Goal: Information Seeking & Learning: Learn about a topic

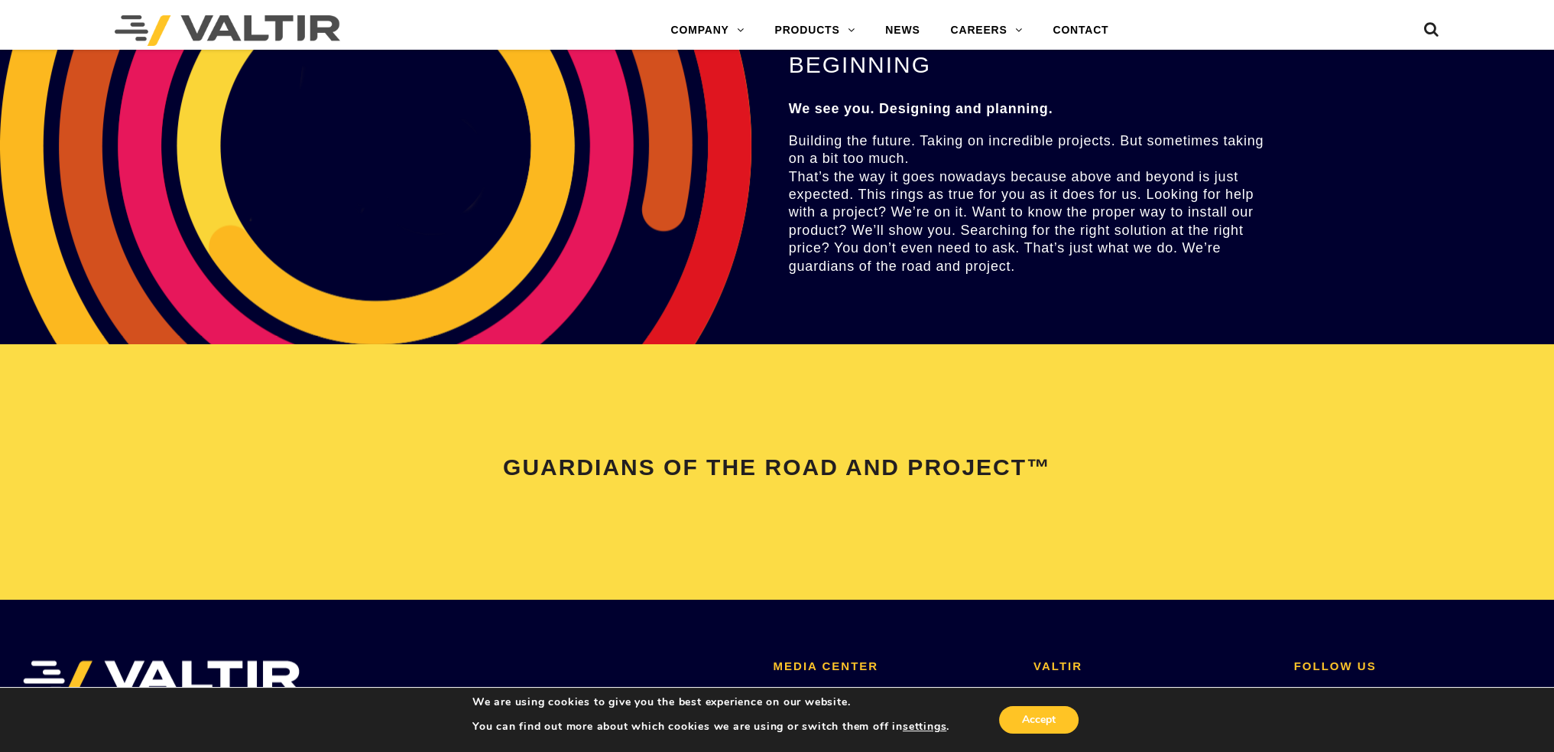
scroll to position [3211, 0]
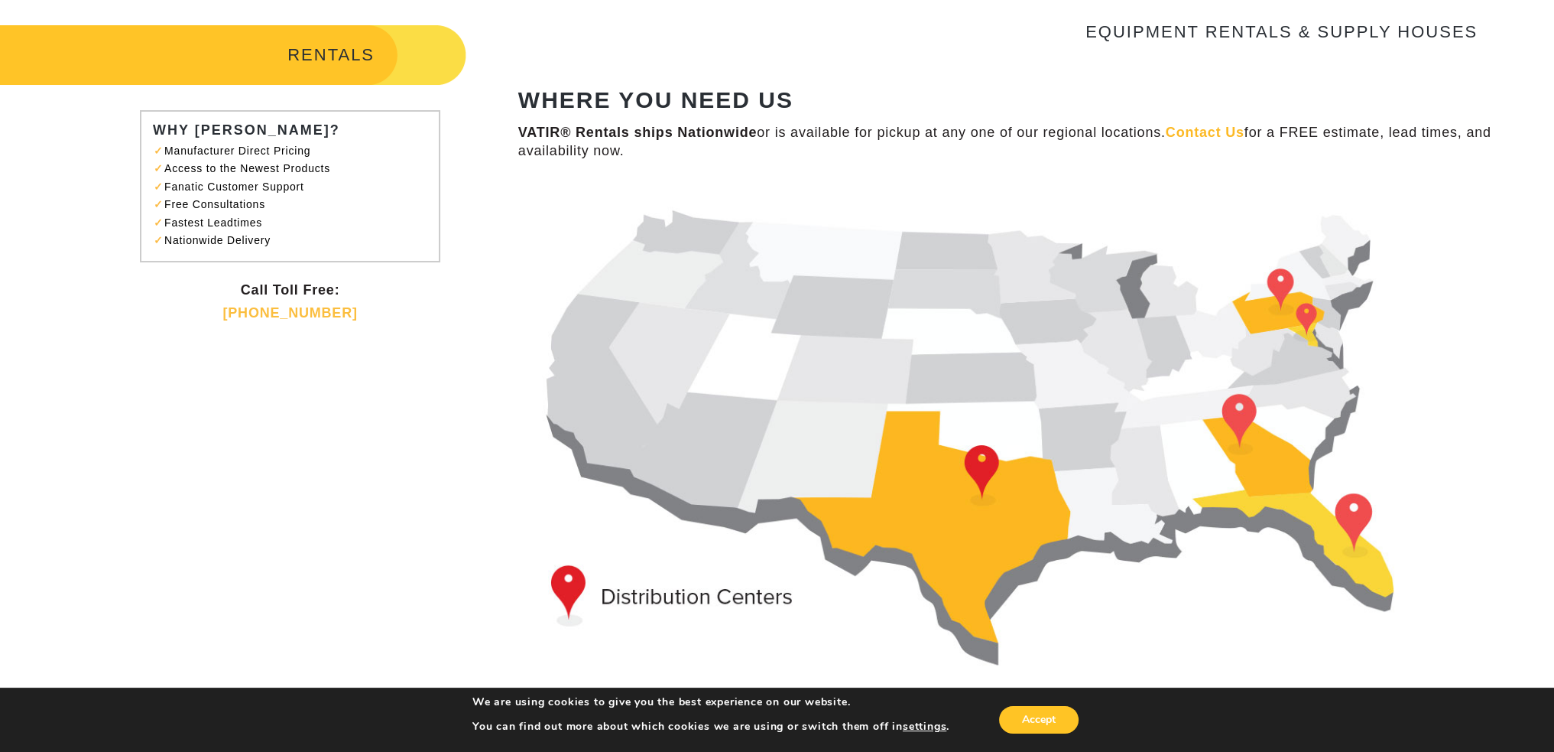
scroll to position [76, 0]
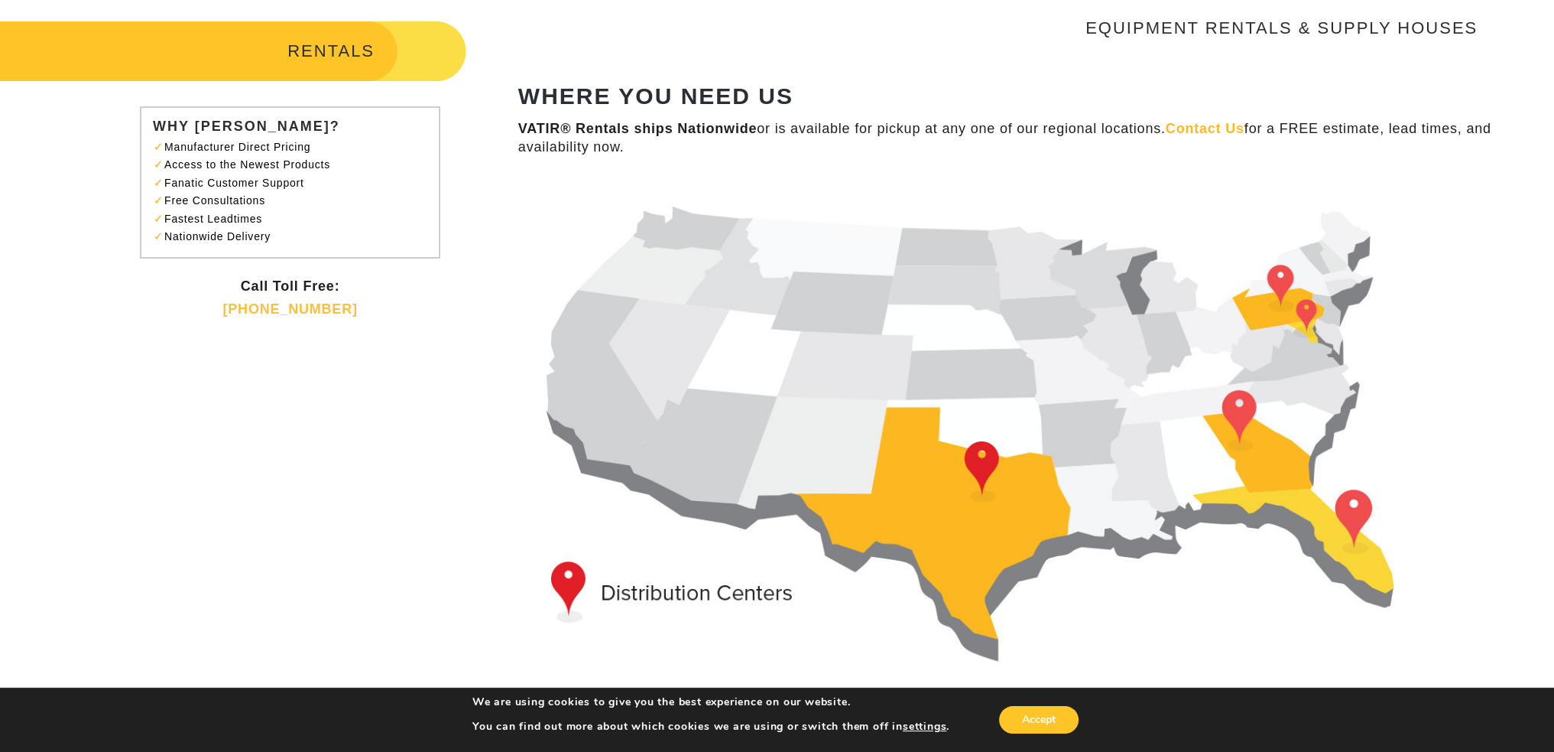
click at [1206, 23] on h3 "EQUIPMENT RENTALS & SUPPLY HOUSES" at bounding box center [998, 28] width 960 height 18
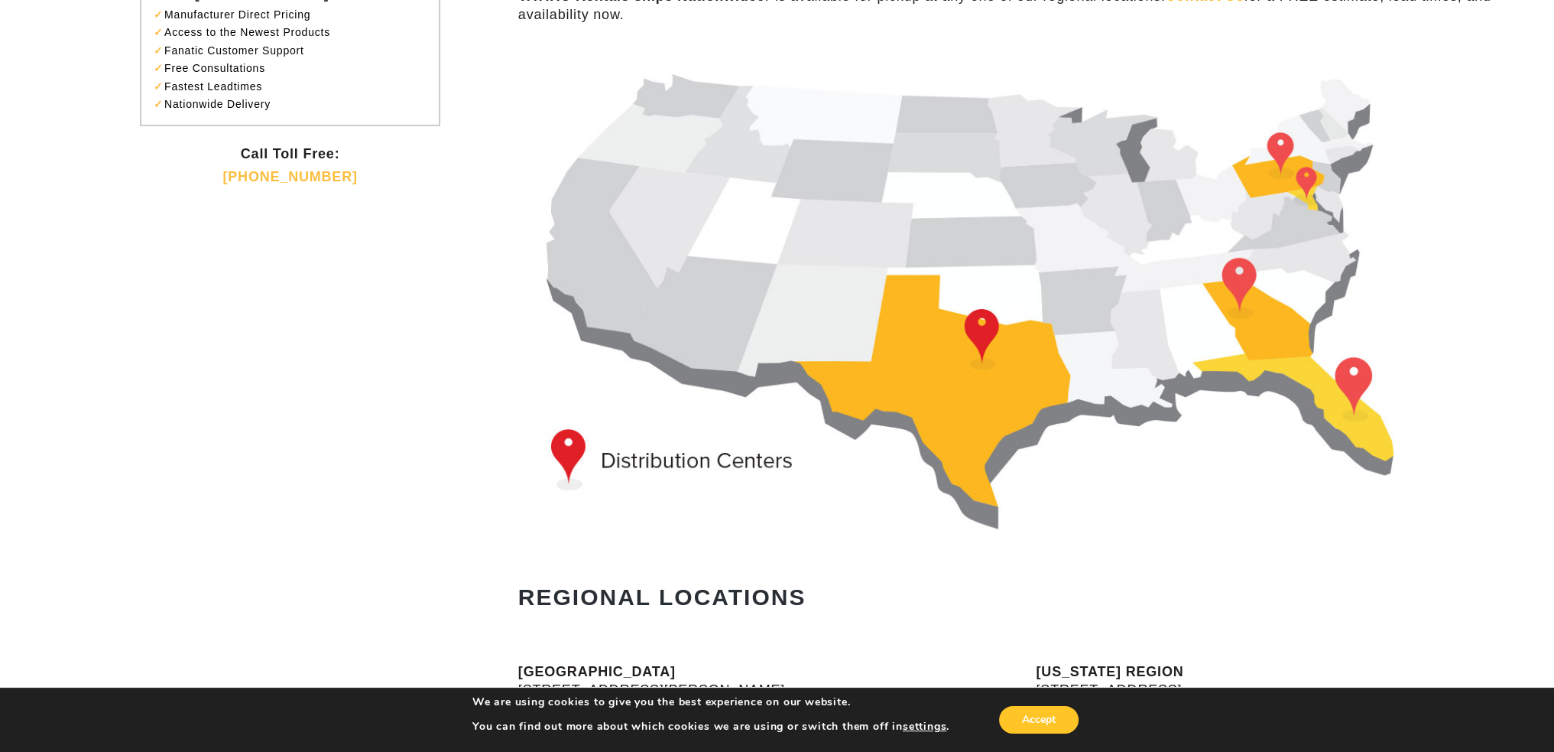
scroll to position [0, 0]
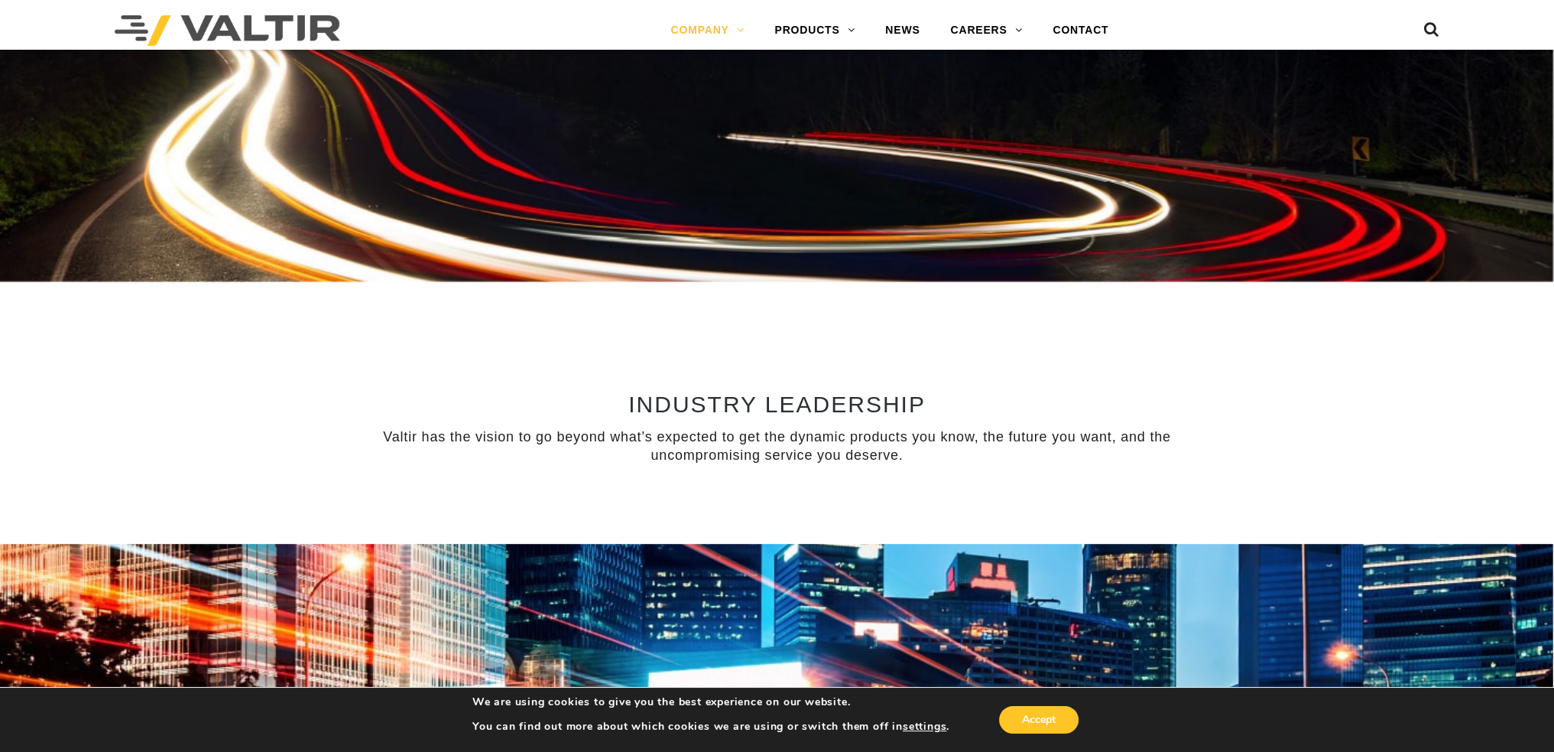
scroll to position [994, 0]
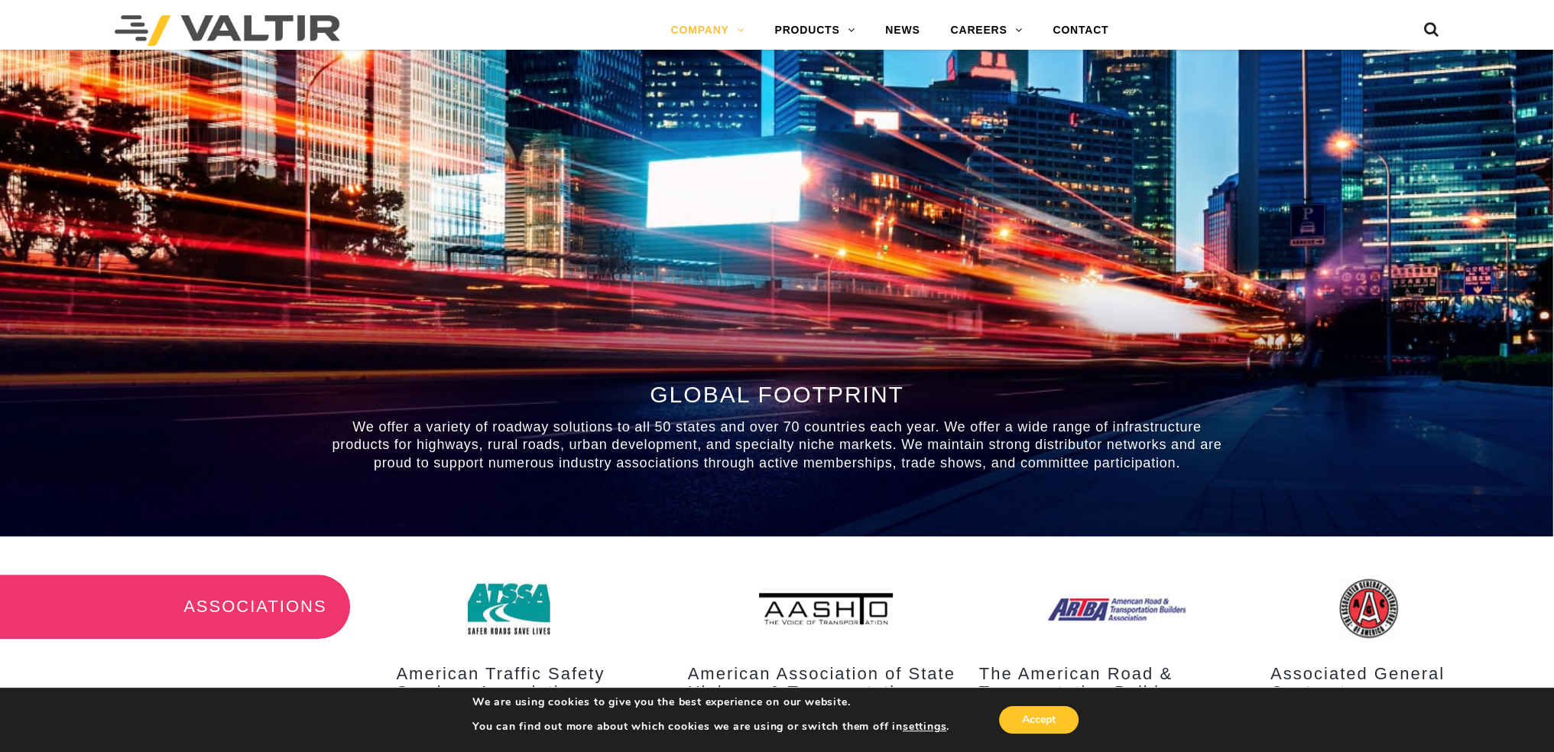
scroll to position [1376, 0]
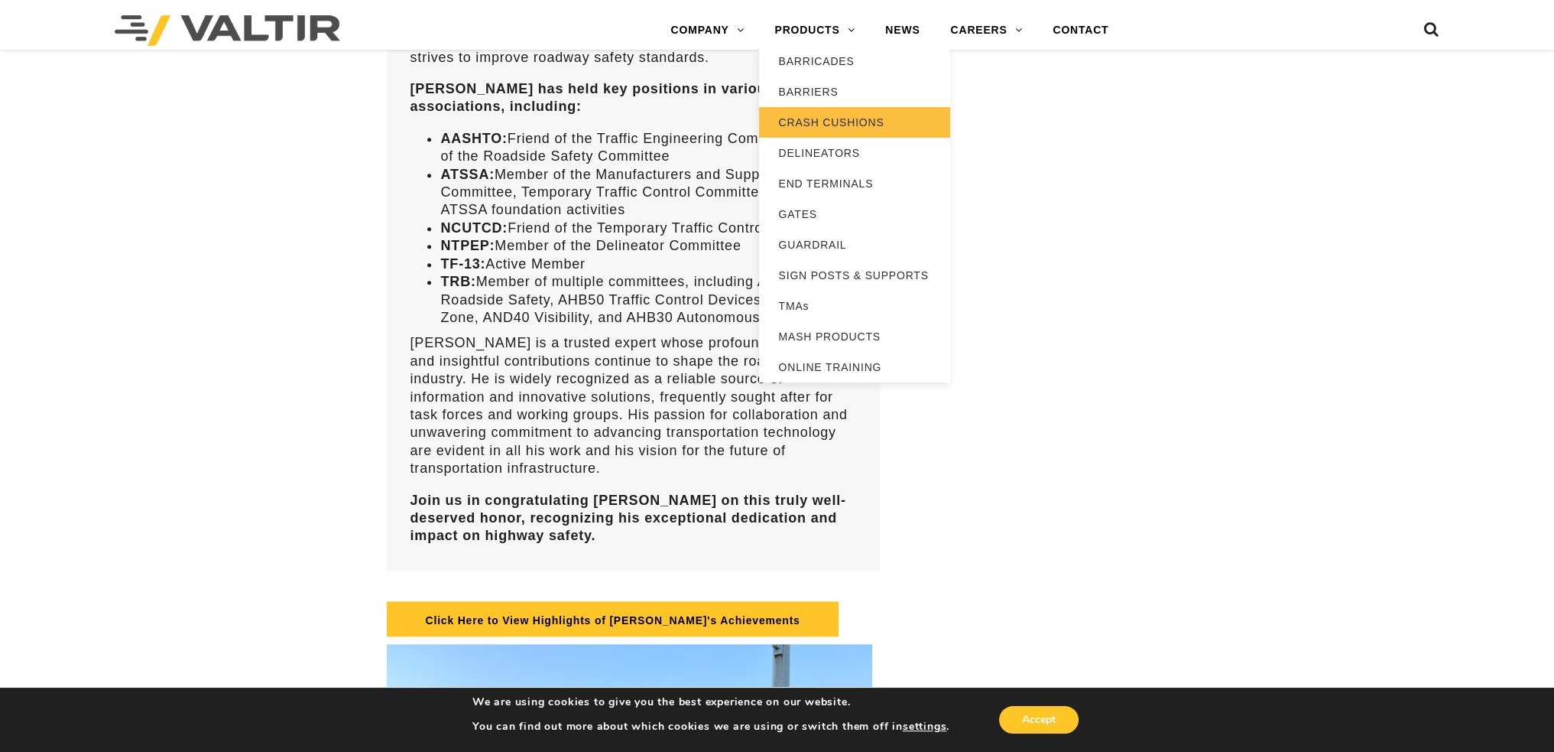
scroll to position [1911, 0]
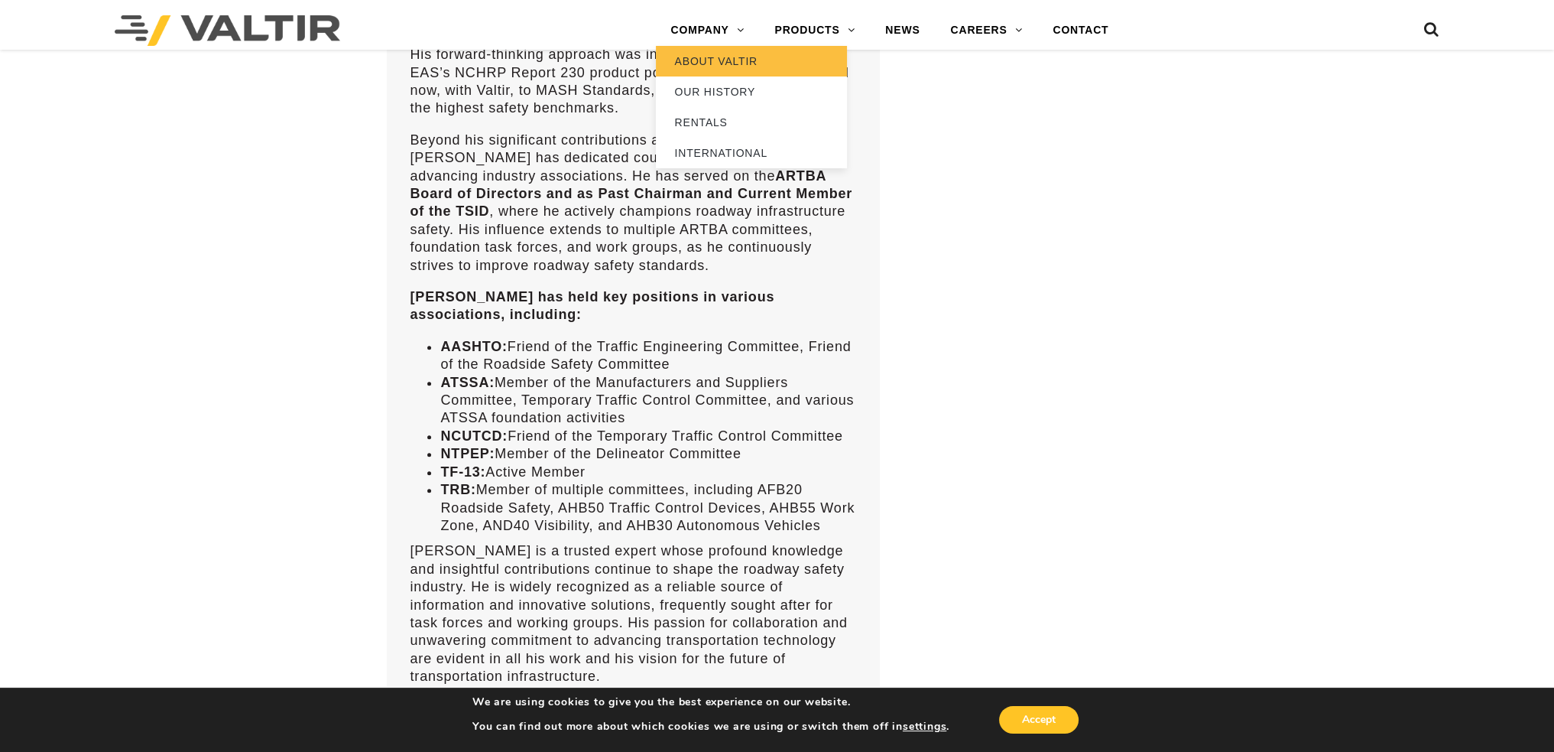
click at [705, 56] on link "ABOUT VALTIR" at bounding box center [751, 61] width 191 height 31
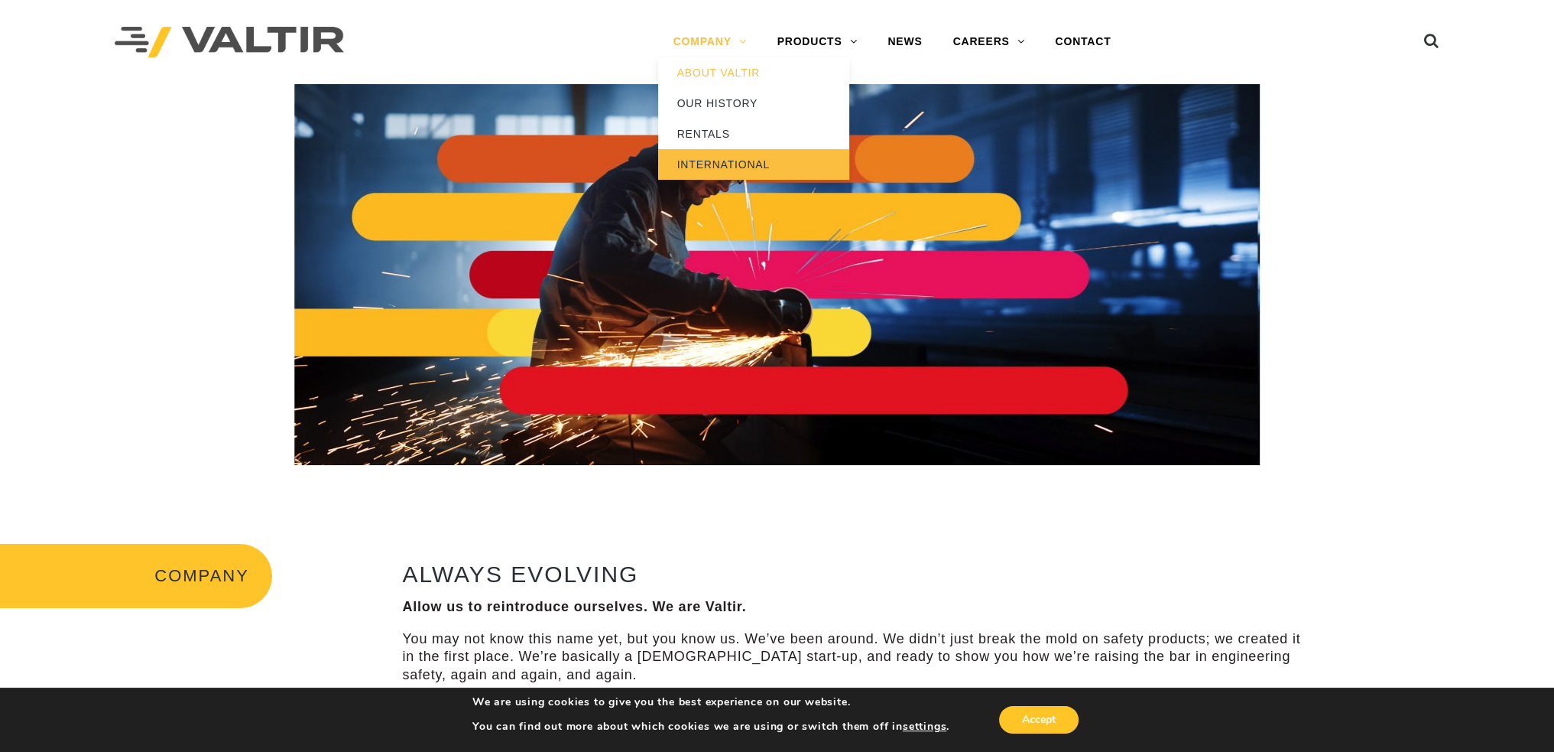
click at [718, 161] on link "INTERNATIONAL" at bounding box center [753, 164] width 191 height 31
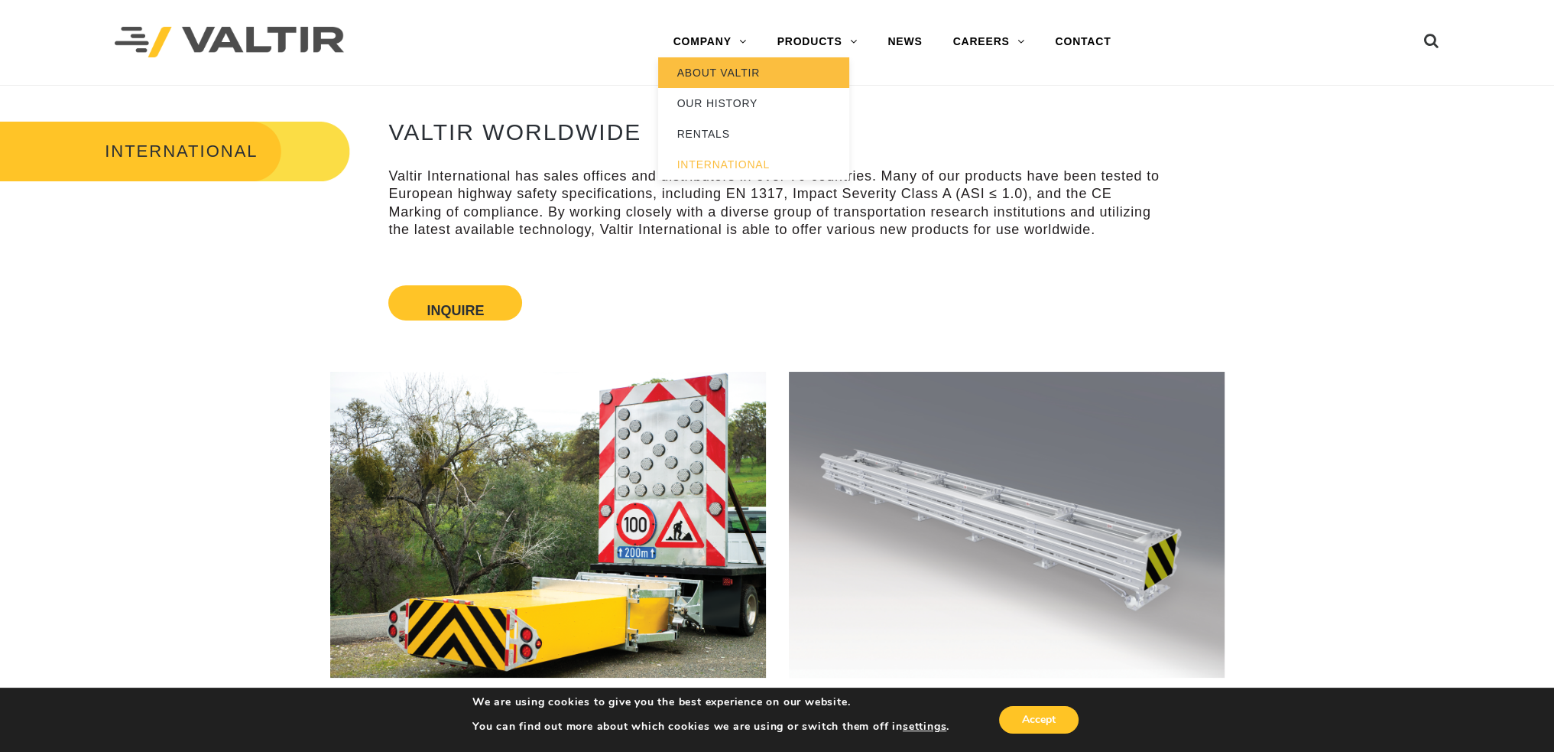
click at [708, 63] on link "ABOUT VALTIR" at bounding box center [753, 72] width 191 height 31
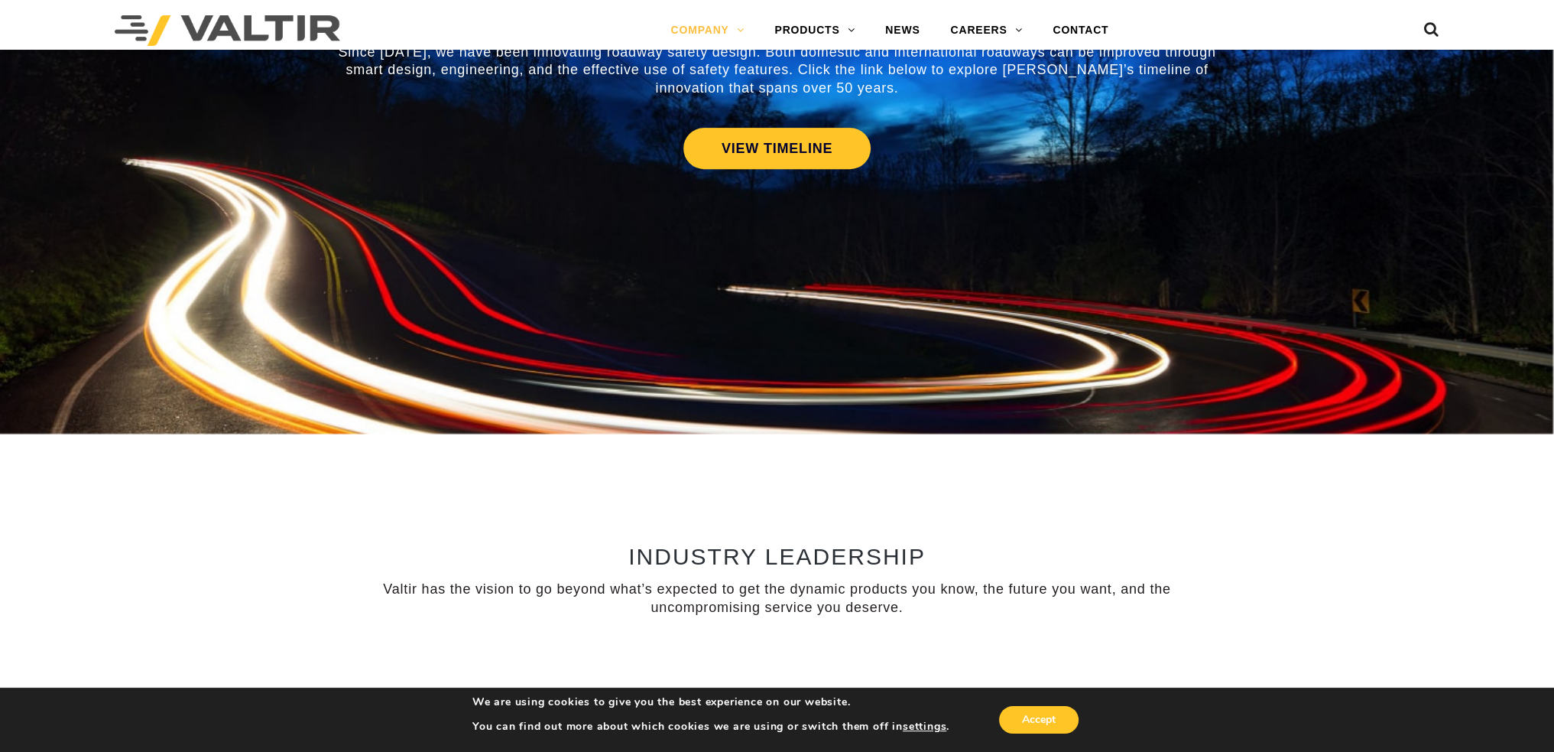
scroll to position [1070, 0]
